Goal: Task Accomplishment & Management: Manage account settings

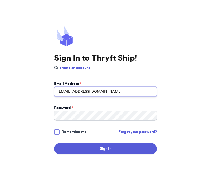
type input "[EMAIL_ADDRESS][DOMAIN_NAME]"
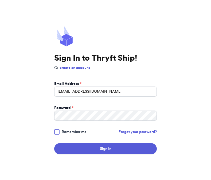
click at [56, 132] on div at bounding box center [56, 131] width 5 height 5
click at [0, 0] on input "Remember me" at bounding box center [0, 0] width 0 height 0
click at [72, 143] on form "Email Address * [EMAIL_ADDRESS][DOMAIN_NAME] Password * Remember me Forgot your…" at bounding box center [105, 117] width 103 height 73
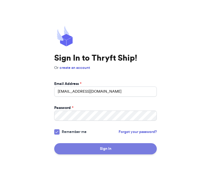
click at [76, 148] on button "Sign In" at bounding box center [105, 148] width 103 height 11
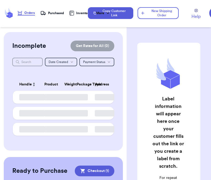
checkbox input "true"
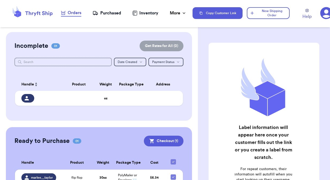
click at [211, 16] on icon at bounding box center [326, 13] width 12 height 12
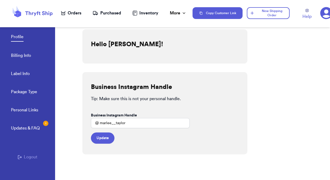
click at [32, 125] on div "Personal Links Updates & FAQ 1" at bounding box center [33, 125] width 44 height 36
click at [33, 128] on div "Updates & FAQ 1" at bounding box center [25, 128] width 29 height 6
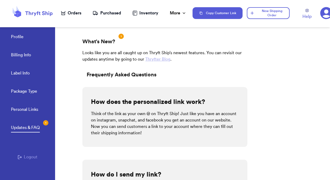
click at [28, 112] on link "Personal Links" at bounding box center [24, 109] width 27 height 7
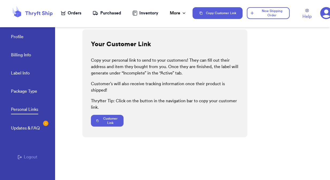
click at [29, 94] on link "Package Type" at bounding box center [24, 91] width 26 height 7
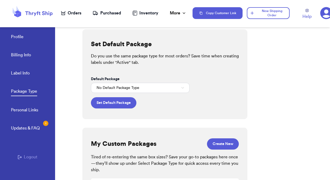
click at [23, 70] on link "Label Info" at bounding box center [20, 73] width 19 height 7
select select "GA"
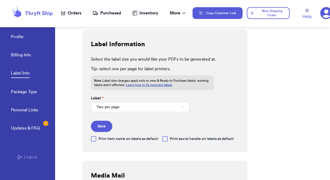
click at [25, 57] on link "Billing Info" at bounding box center [21, 55] width 20 height 7
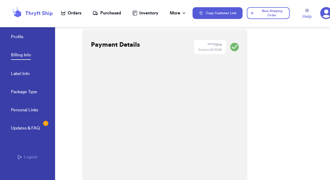
click at [23, 38] on div "Profile Billing Info Label Info Package Type" at bounding box center [33, 63] width 44 height 88
click at [17, 37] on link "Profile" at bounding box center [17, 37] width 13 height 7
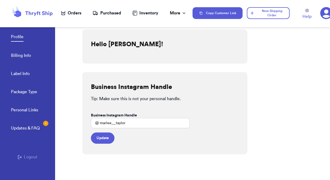
click at [27, 56] on link "Billing Info" at bounding box center [21, 55] width 20 height 7
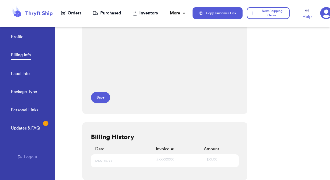
scroll to position [94, 0]
